Goal: Task Accomplishment & Management: Use online tool/utility

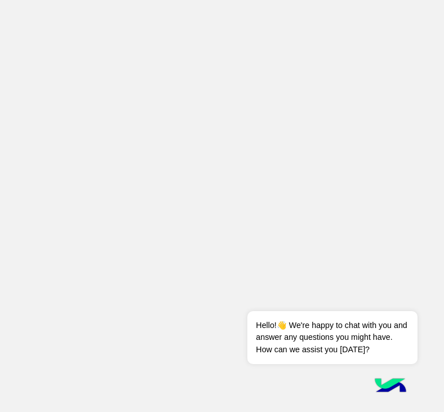
click at [291, 58] on app-root at bounding box center [222, 206] width 444 height 412
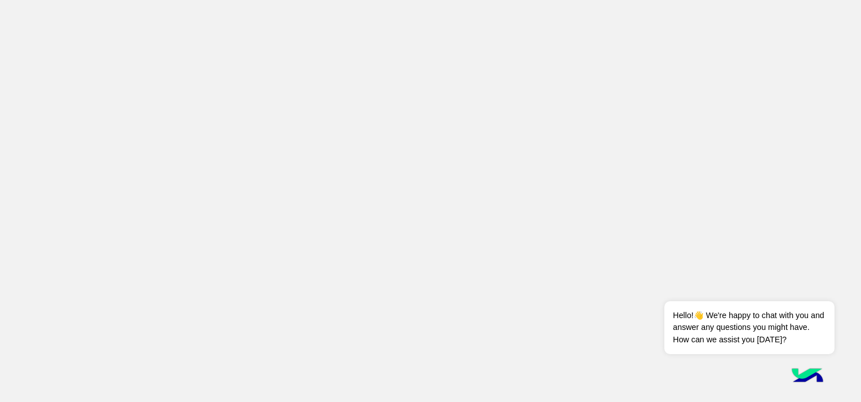
click at [369, 287] on app-root at bounding box center [430, 201] width 861 height 402
click at [266, 83] on app-root at bounding box center [430, 201] width 861 height 402
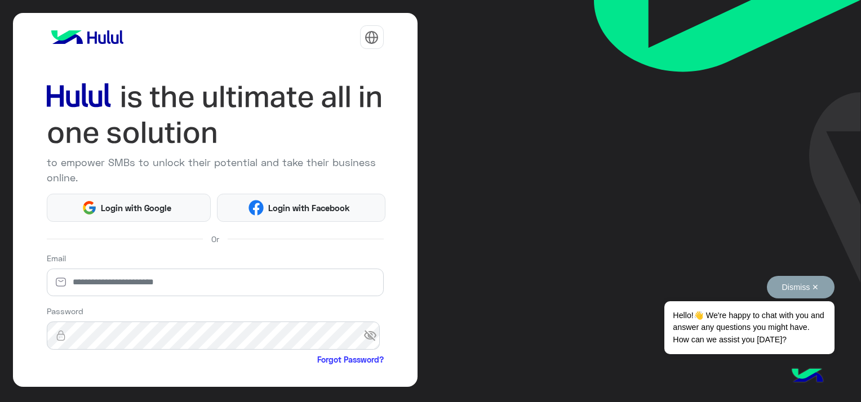
click at [753, 321] on span "Hello!👋 We're happy to chat with you and answer any questions you might have. H…" at bounding box center [749, 327] width 170 height 53
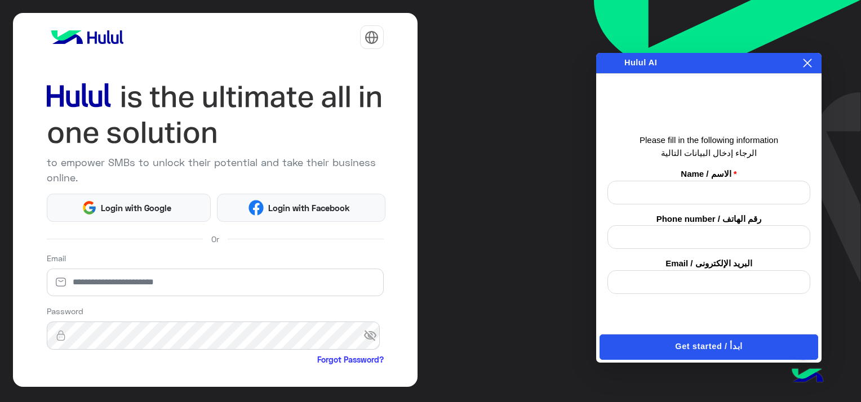
click at [408, 204] on div "to empower SMBs to unlock their potential and take their business online. Login…" at bounding box center [215, 200] width 404 height 374
click at [348, 206] on span "Login with Facebook" at bounding box center [309, 208] width 90 height 13
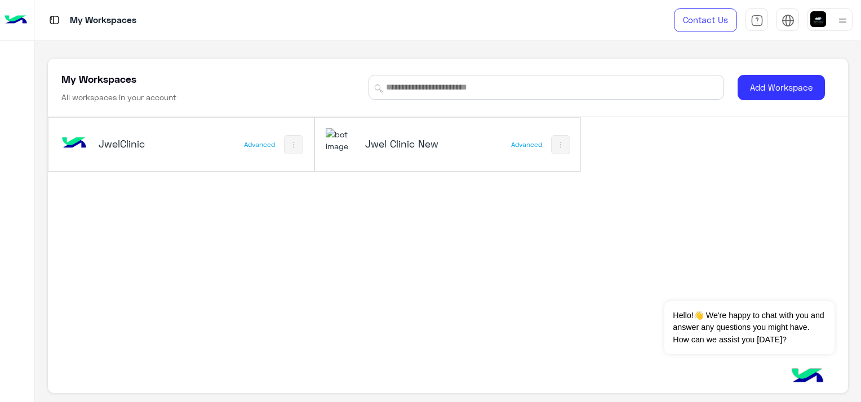
click at [411, 143] on h5 "Jwel Clinic New" at bounding box center [409, 144] width 88 height 14
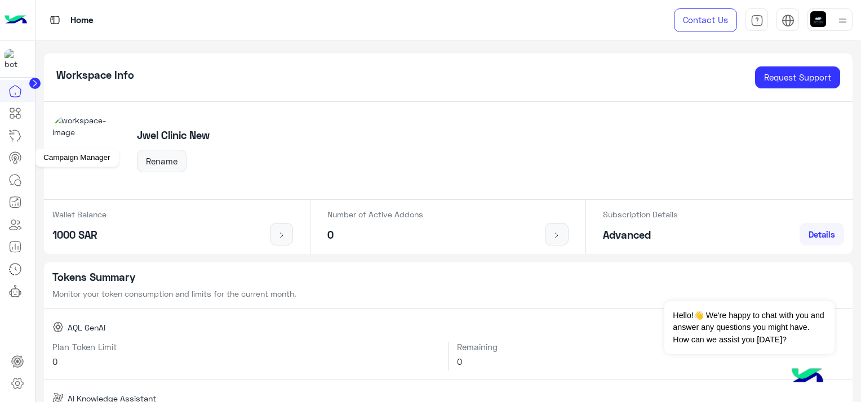
click at [16, 160] on icon at bounding box center [15, 158] width 14 height 14
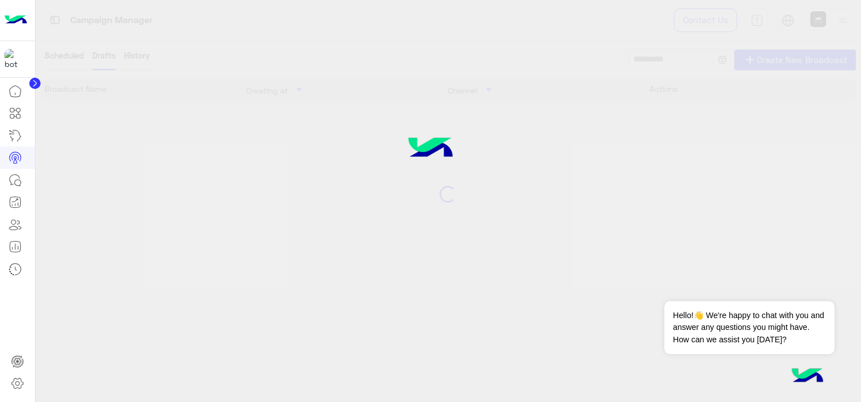
click at [16, 160] on icon at bounding box center [15, 158] width 14 height 14
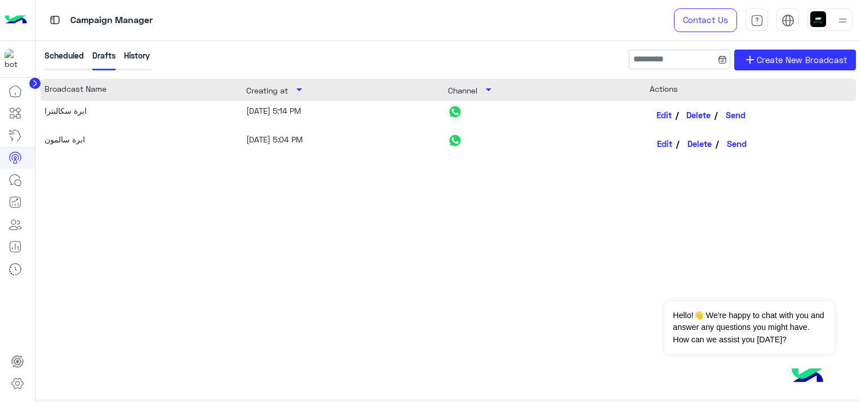
click at [670, 113] on link "Edit" at bounding box center [663, 114] width 29 height 19
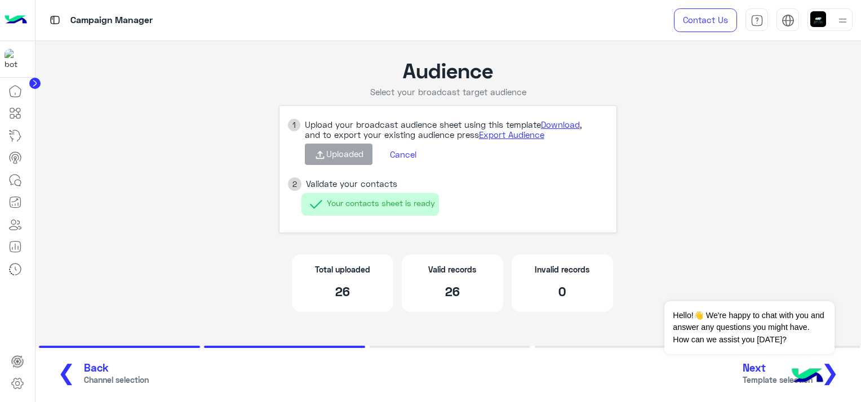
click at [769, 370] on span "Next" at bounding box center [777, 368] width 70 height 13
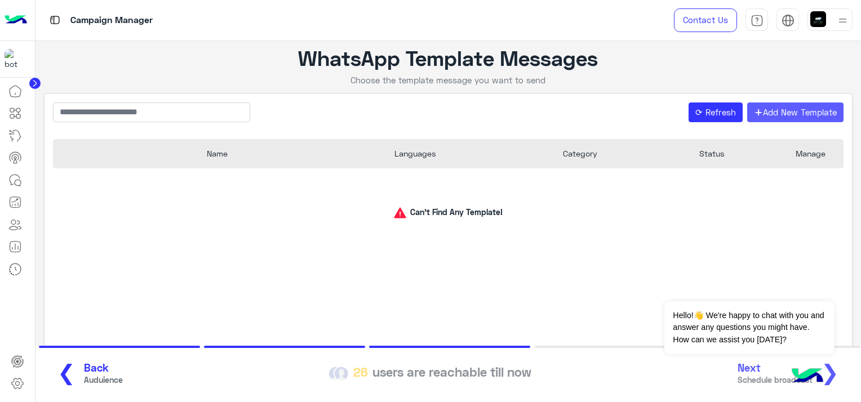
click at [780, 114] on button "+ Add New Template" at bounding box center [795, 113] width 97 height 20
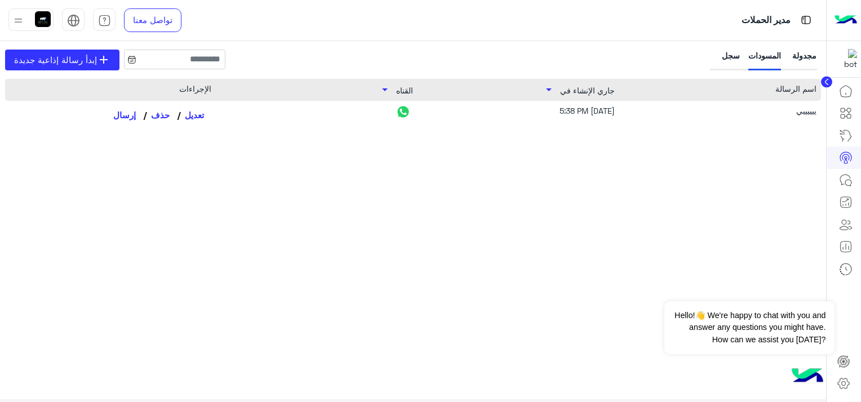
click at [602, 172] on div "ييييييي [DATE] 5:38 PM تعديل حذف إرسال" at bounding box center [413, 230] width 816 height 258
click at [803, 112] on div "ييييييي" at bounding box center [725, 115] width 181 height 20
click at [802, 52] on div "مجدولة" at bounding box center [803, 60] width 28 height 21
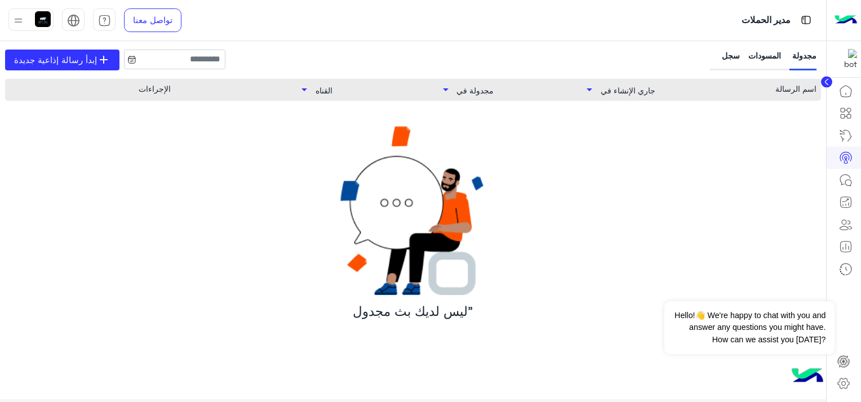
click at [729, 64] on div "سجل" at bounding box center [726, 60] width 28 height 21
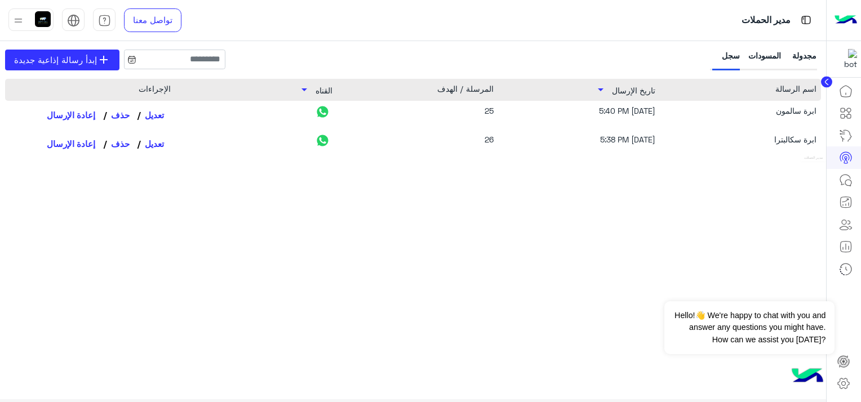
click at [848, 161] on icon at bounding box center [846, 158] width 14 height 14
click at [846, 159] on icon at bounding box center [846, 158] width 14 height 14
click at [221, 281] on div "ابرة سالمون [DATE] 5:40 PM 25 تعديل حذف إعادة الإرسال ابرة سكالبترا [DATE] 5:38…" at bounding box center [413, 229] width 816 height 257
click at [842, 158] on icon at bounding box center [845, 157] width 7 height 6
click at [20, 18] on img at bounding box center [18, 21] width 14 height 14
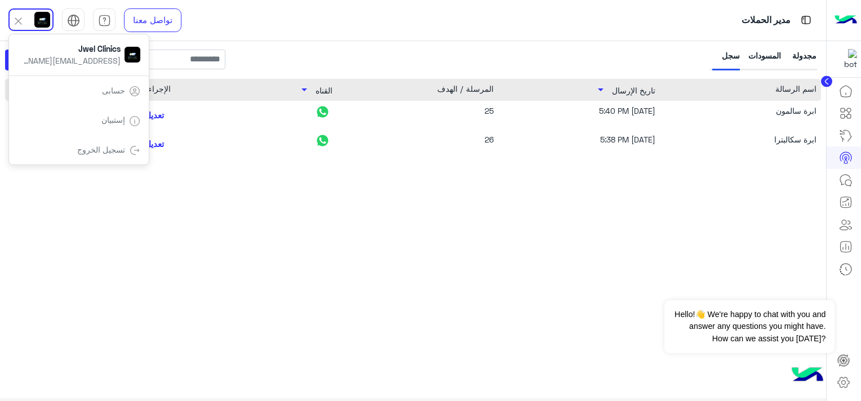
click at [137, 307] on div "ابرة سالمون [DATE] 5:40 PM 25 تعديل حذف إعادة الإرسال ابرة سكالبترا [DATE] 5:38…" at bounding box center [413, 229] width 816 height 257
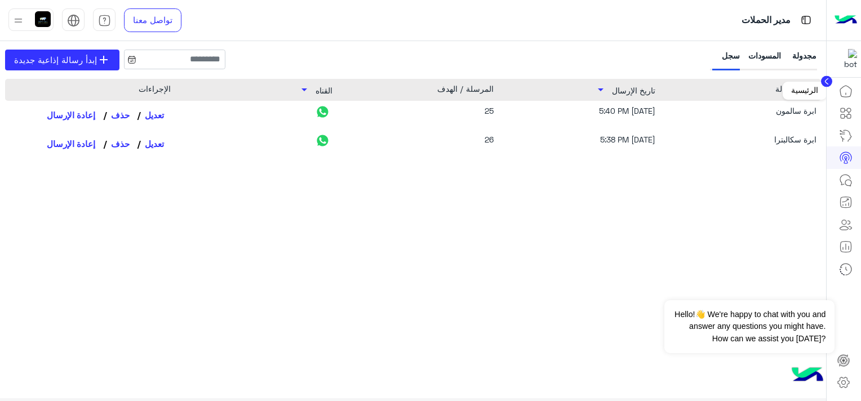
click at [846, 89] on icon at bounding box center [846, 91] width 14 height 14
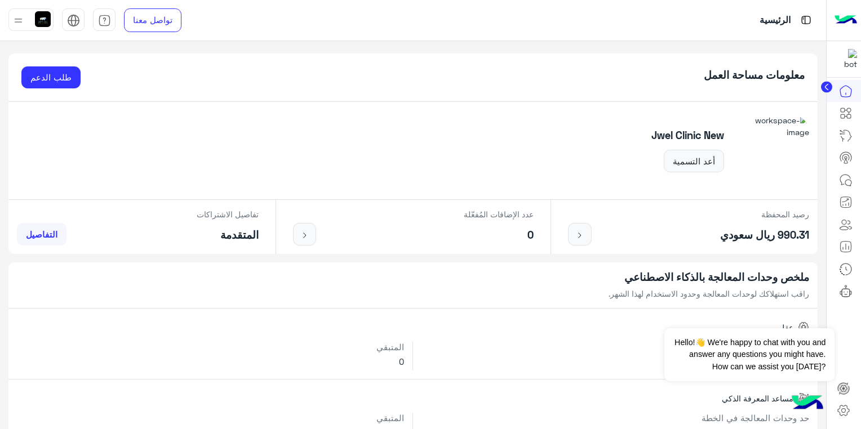
click at [95, 124] on div "Jwel Clinic New أعد التسمية" at bounding box center [412, 151] width 809 height 98
